Goal: Task Accomplishment & Management: Manage account settings

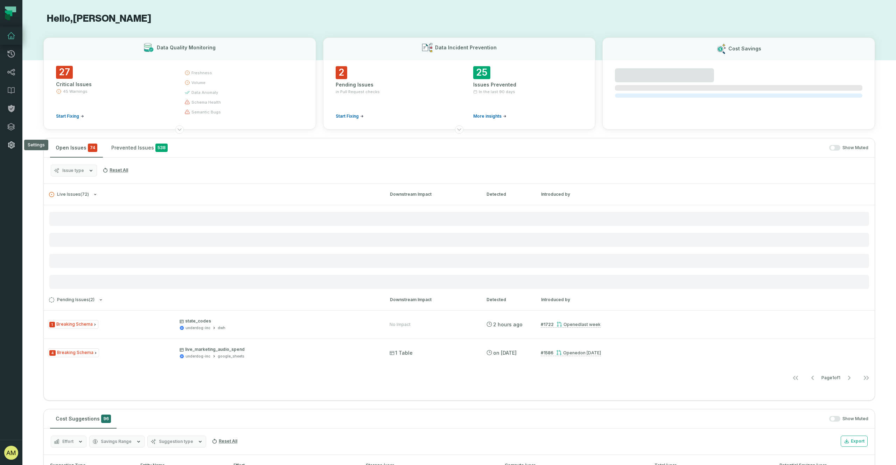
click at [11, 142] on icon at bounding box center [11, 145] width 8 height 8
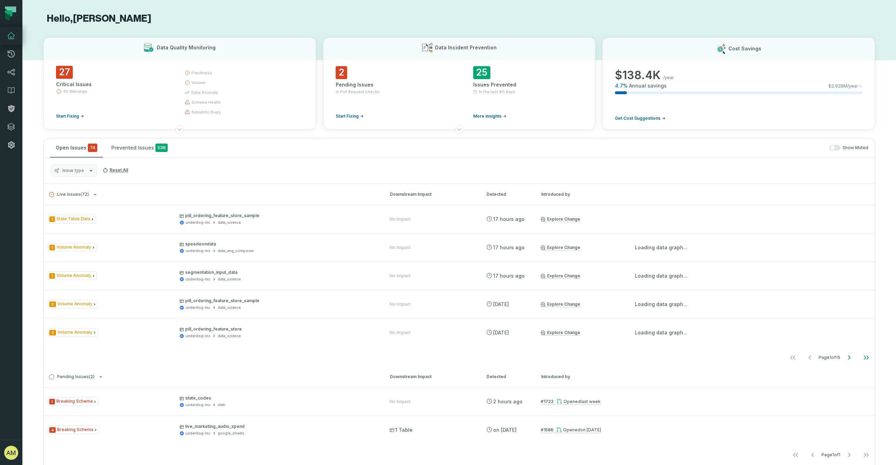
click at [12, 151] on link "Settings" at bounding box center [11, 145] width 22 height 18
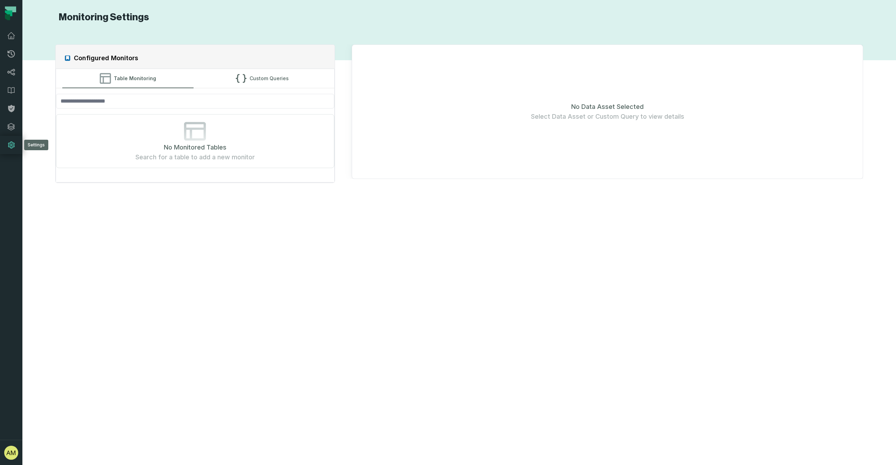
click at [13, 149] on icon at bounding box center [11, 145] width 8 height 8
click at [15, 459] on button "[PERSON_NAME] (Underdog Fantasy) [PERSON_NAME][EMAIL_ADDRESS][PERSON_NAME][DOMA…" at bounding box center [11, 452] width 22 height 25
click at [14, 390] on button "Settings" at bounding box center [56, 389] width 110 height 14
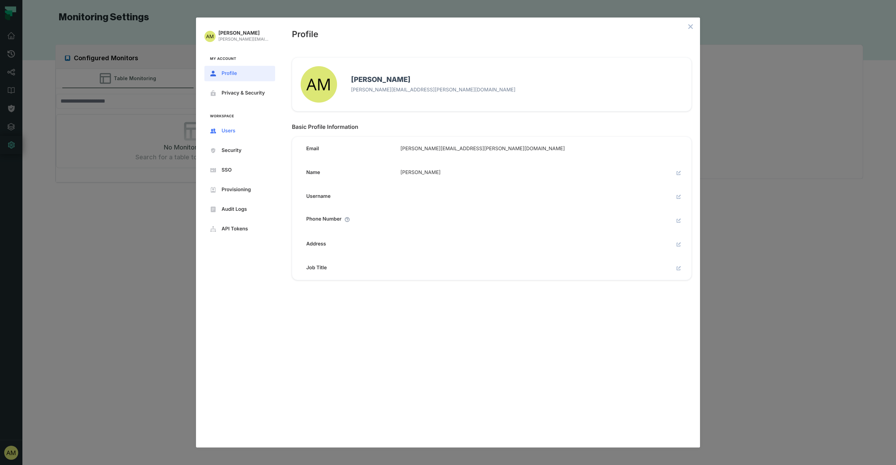
click at [230, 128] on span "Users" at bounding box center [246, 131] width 48 height 6
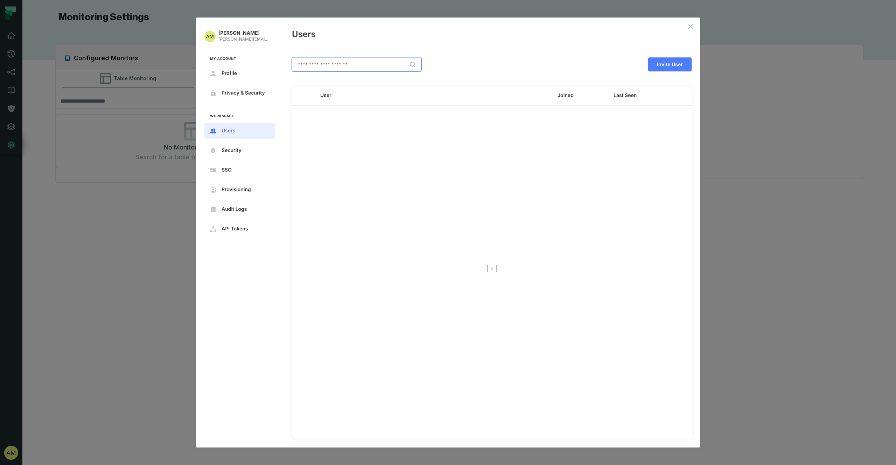
click at [373, 64] on input "text" at bounding box center [356, 64] width 129 height 13
type input "******"
click at [681, 121] on icon "open options" at bounding box center [679, 120] width 6 height 6
click at [653, 153] on span "Disable User" at bounding box center [646, 151] width 45 height 6
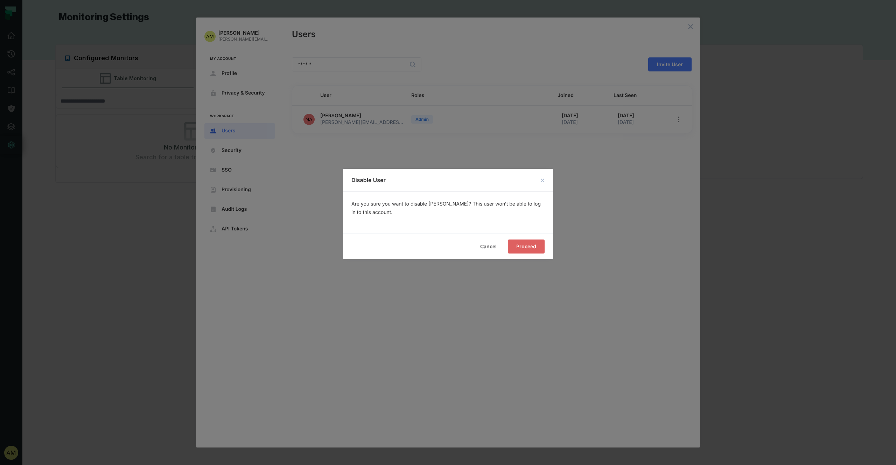
click at [525, 250] on button "Proceed" at bounding box center [526, 246] width 37 height 14
